Goal: Task Accomplishment & Management: Use online tool/utility

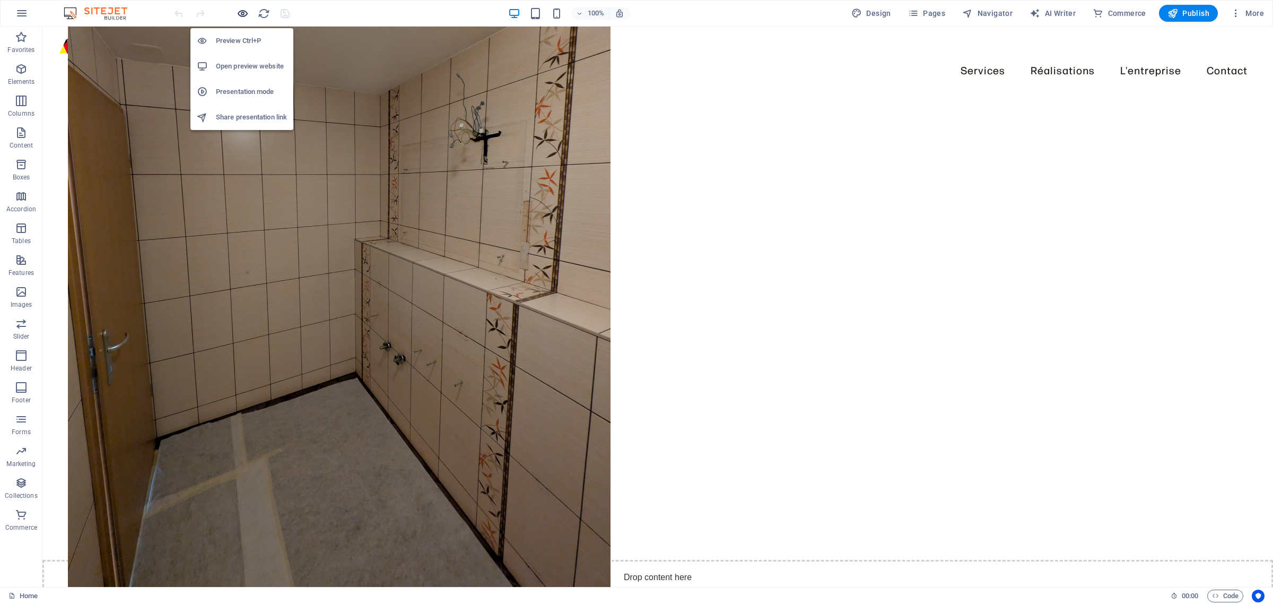
click at [240, 14] on icon "button" at bounding box center [243, 13] width 12 height 12
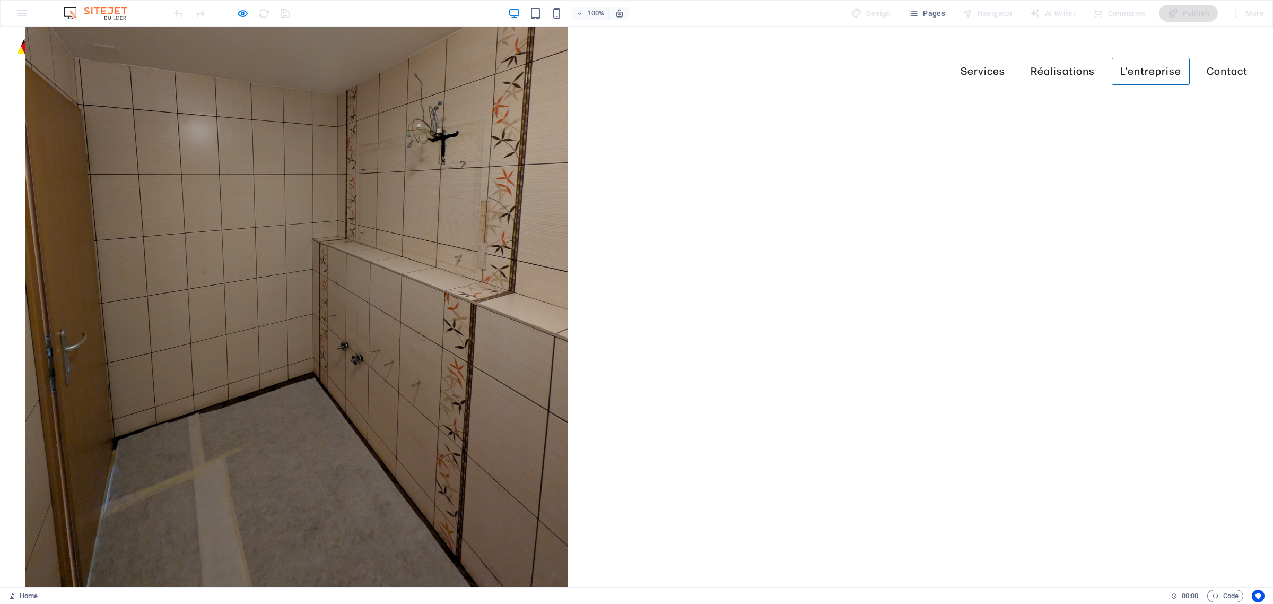
click at [1120, 58] on link "L'entreprise" at bounding box center [1151, 71] width 78 height 27
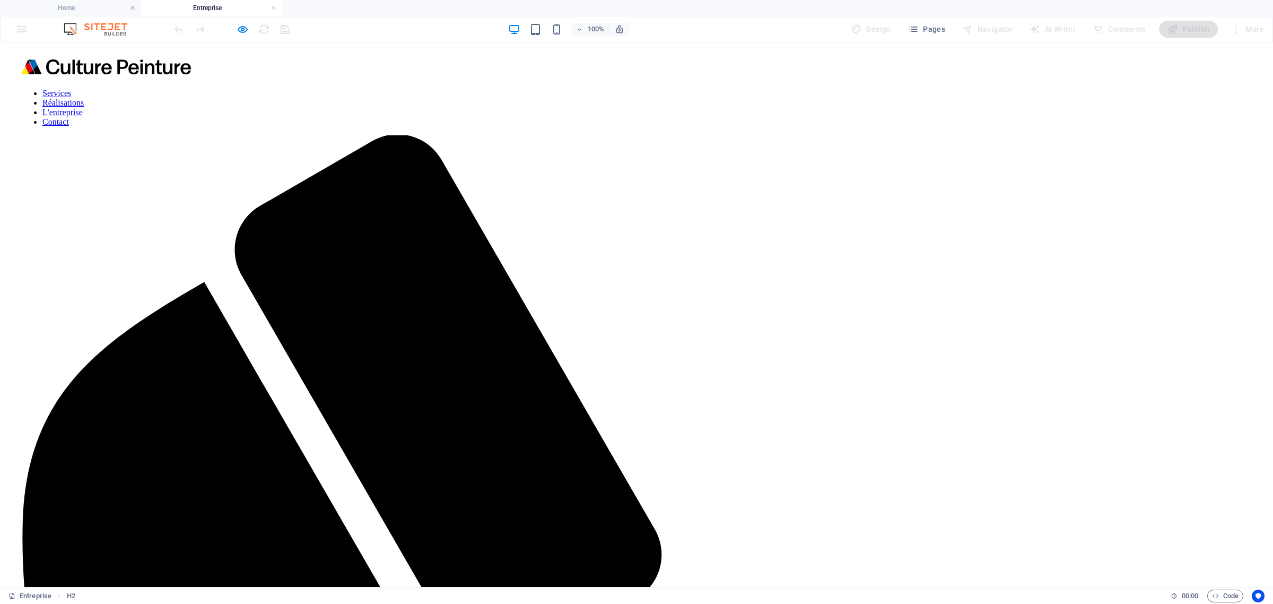
click at [229, 31] on div at bounding box center [231, 29] width 119 height 17
click at [239, 32] on icon "button" at bounding box center [243, 29] width 12 height 12
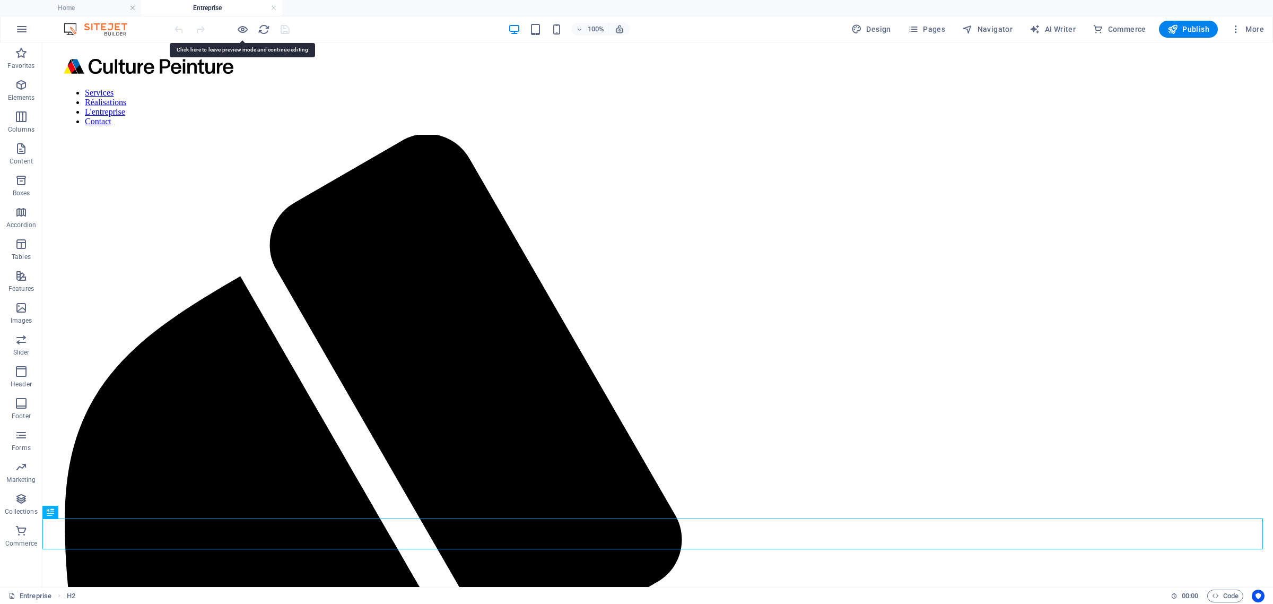
select select "px"
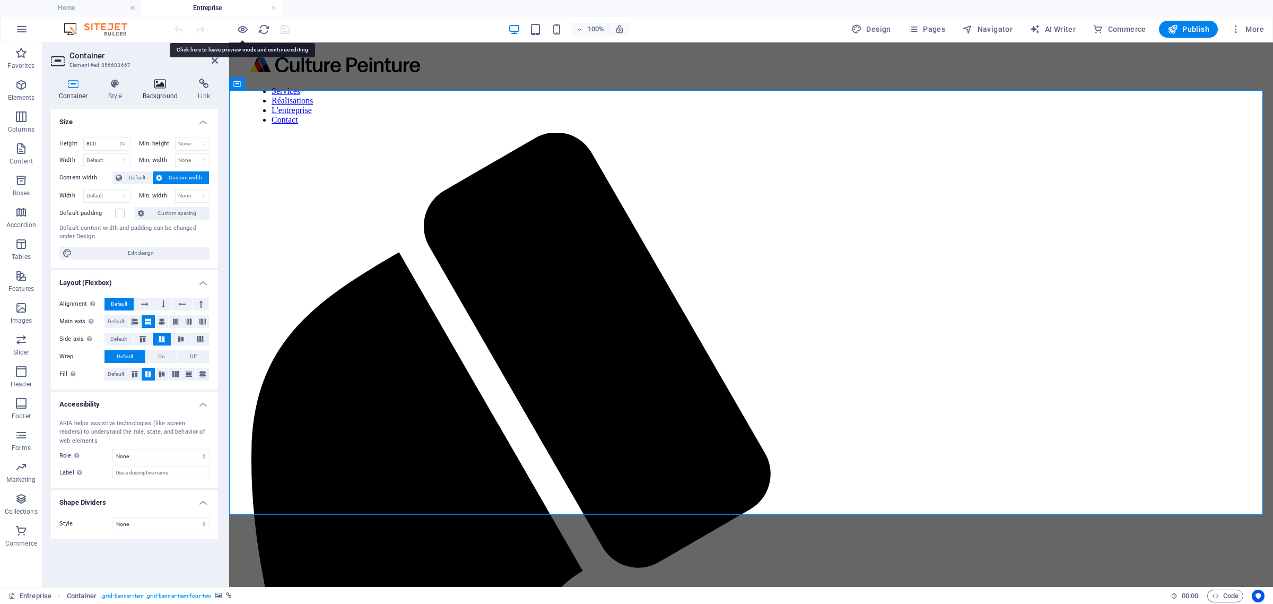
click at [171, 91] on h4 "Background" at bounding box center [163, 90] width 56 height 22
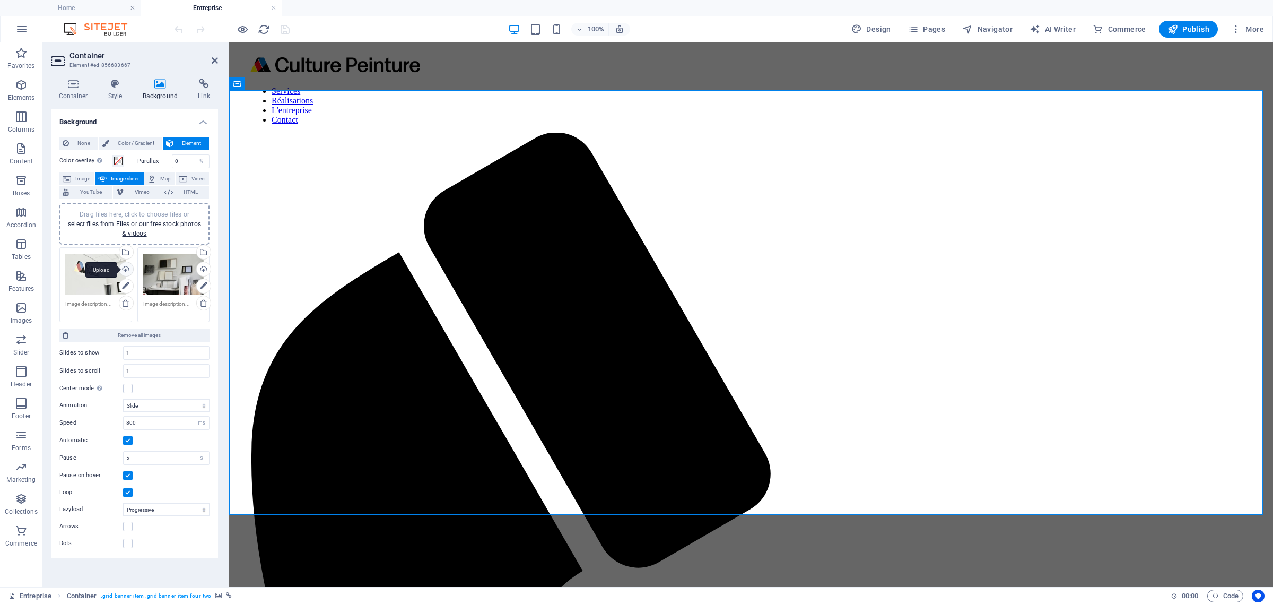
click at [125, 263] on div "Upload" at bounding box center [125, 270] width 16 height 16
click at [117, 251] on div "Select files from the file manager, stock photos, or upload file(s)" at bounding box center [82, 253] width 69 height 40
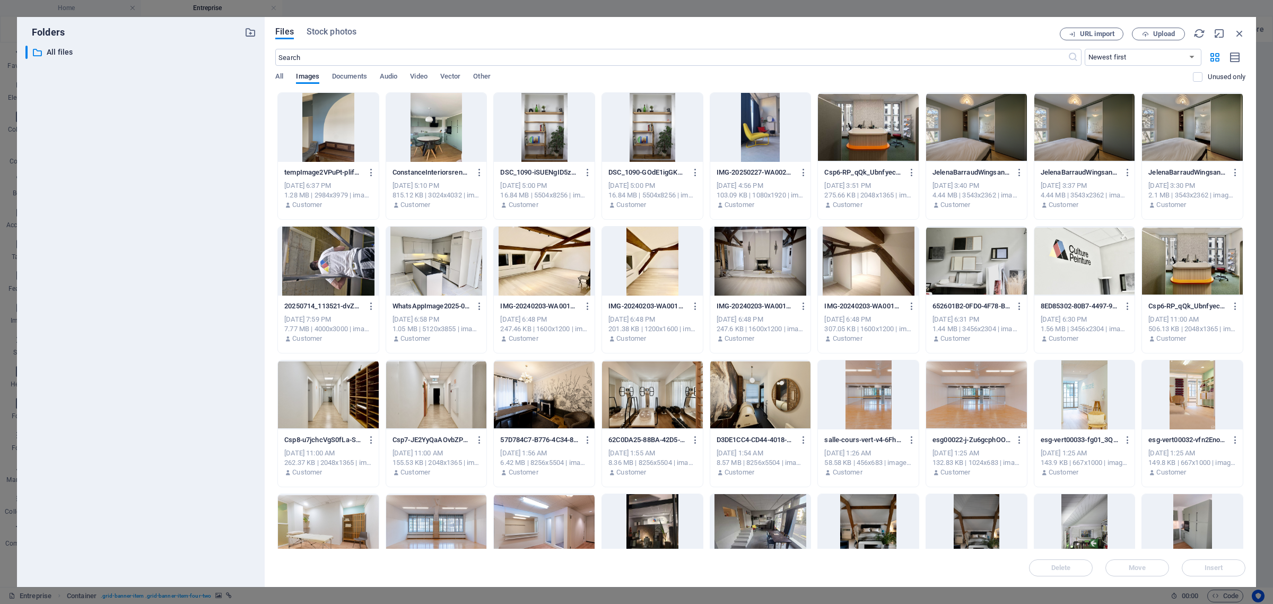
click at [1086, 255] on div at bounding box center [1084, 261] width 101 height 69
drag, startPoint x: 1211, startPoint y: 564, endPoint x: 981, endPoint y: 519, distance: 234.1
click at [1211, 564] on span "Insert" at bounding box center [1214, 567] width 19 height 6
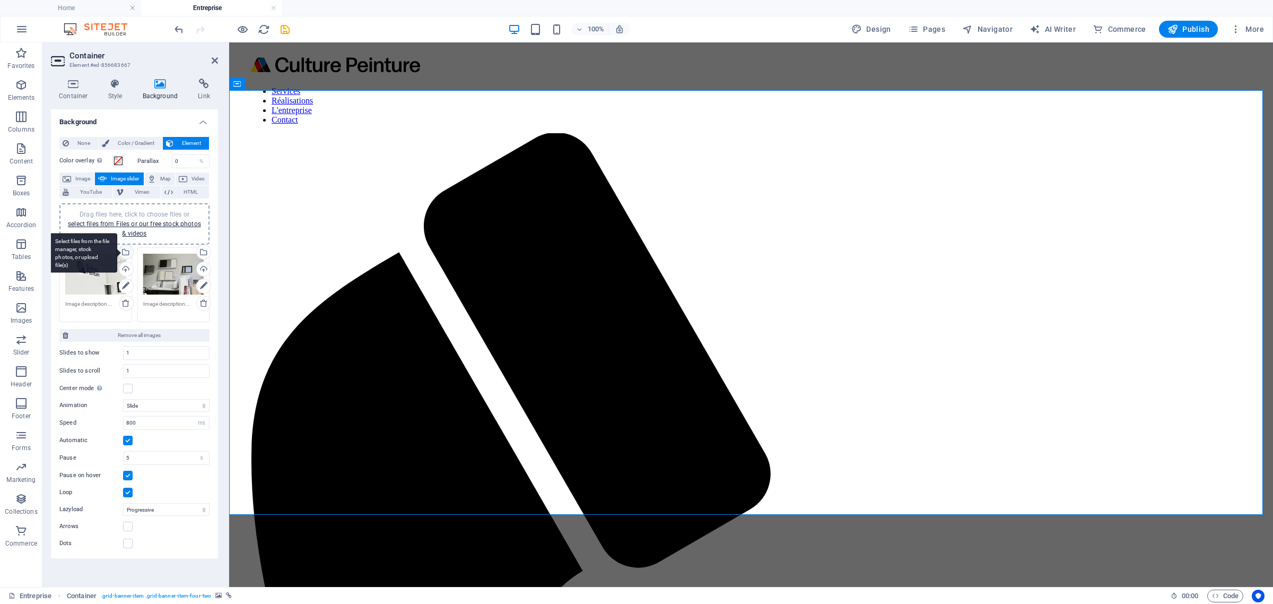
click at [128, 252] on div "Select files from the file manager, stock photos, or upload file(s)" at bounding box center [125, 253] width 16 height 16
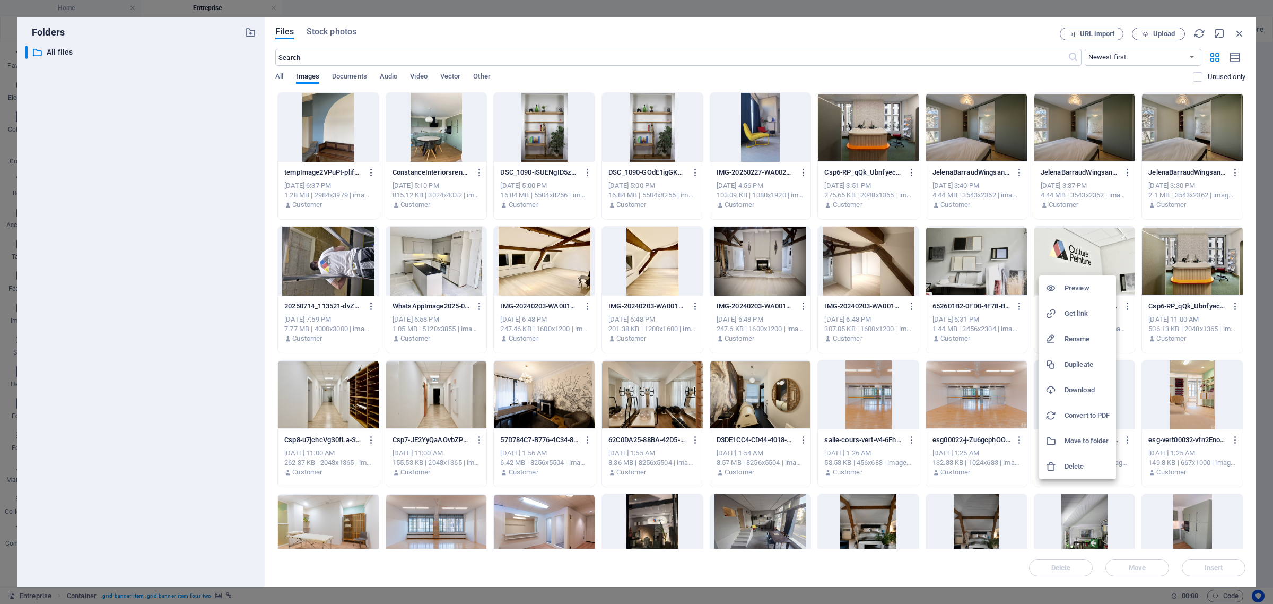
click at [1079, 385] on h6 "Download" at bounding box center [1087, 390] width 45 height 13
